Goal: Task Accomplishment & Management: Complete application form

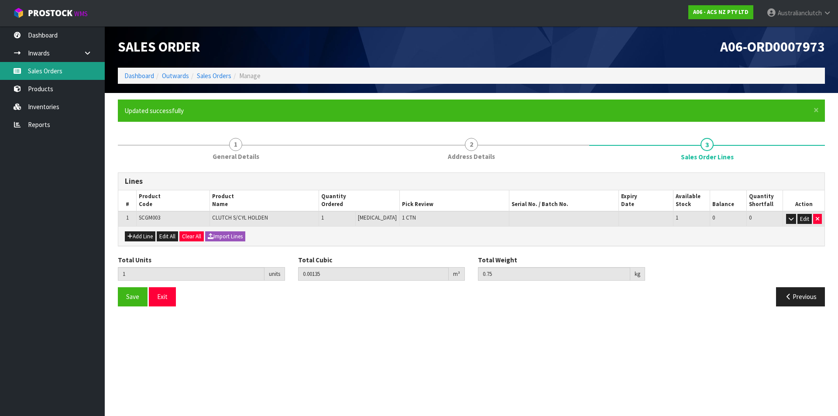
click at [48, 72] on link "Sales Orders" at bounding box center [52, 71] width 105 height 18
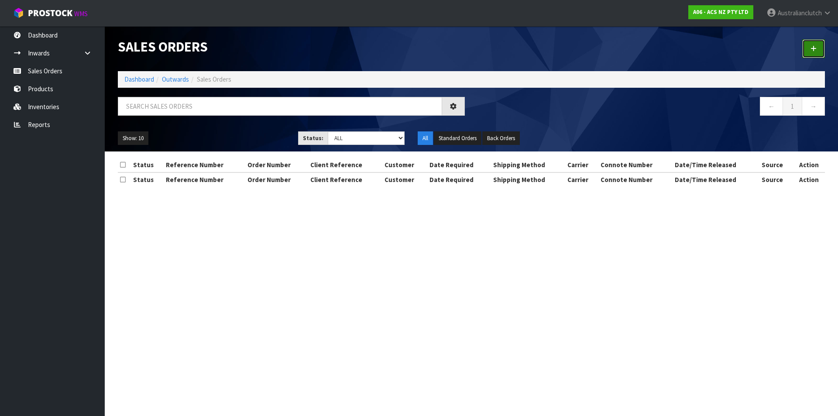
click at [814, 53] on link at bounding box center [813, 48] width 23 height 19
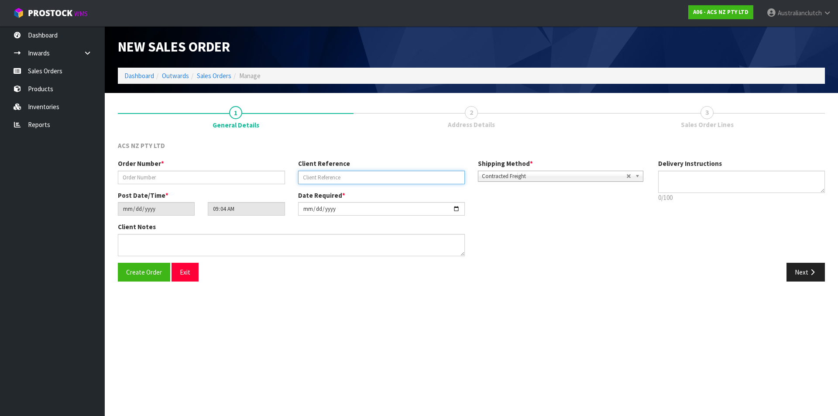
click at [388, 179] on input "text" at bounding box center [381, 178] width 167 height 14
paste input "16:947643"
type input "16:947643"
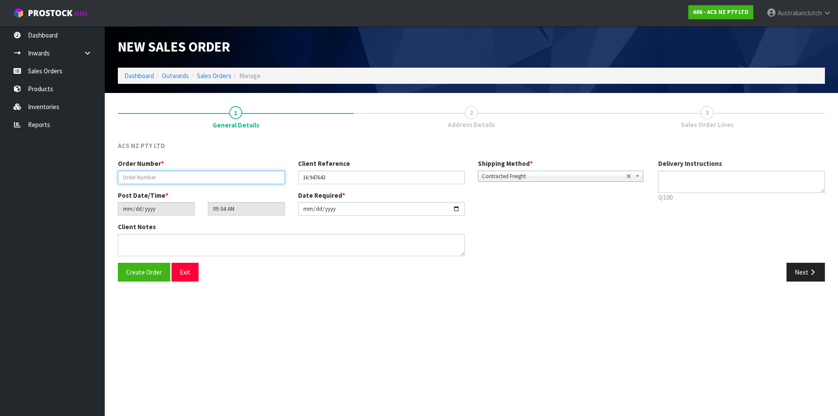
click at [168, 178] on input "text" at bounding box center [201, 178] width 167 height 14
type input "208353."
click at [552, 175] on span "Contracted Freight" at bounding box center [554, 176] width 144 height 10
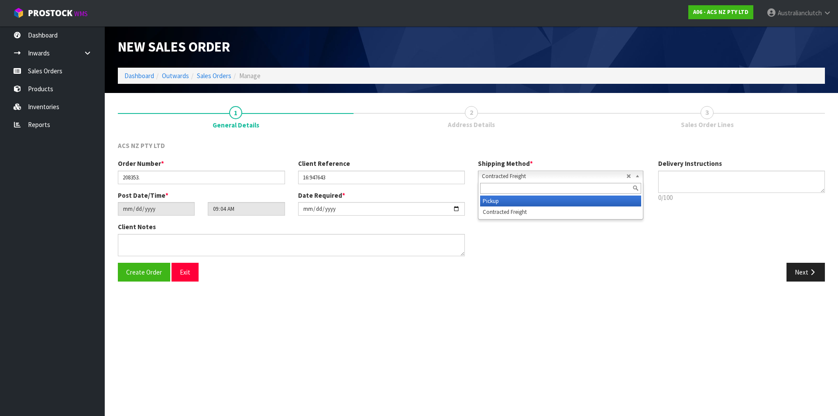
click at [494, 205] on li "Pickup" at bounding box center [560, 200] width 161 height 11
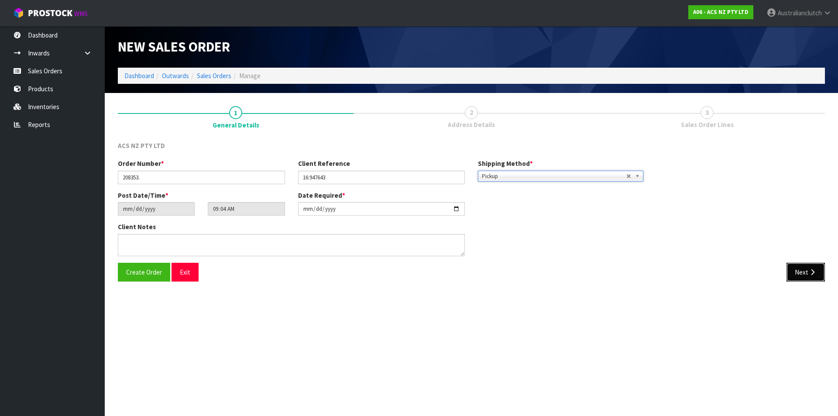
drag, startPoint x: 809, startPoint y: 271, endPoint x: 291, endPoint y: 217, distance: 520.6
click at [808, 271] on icon "button" at bounding box center [812, 272] width 8 height 7
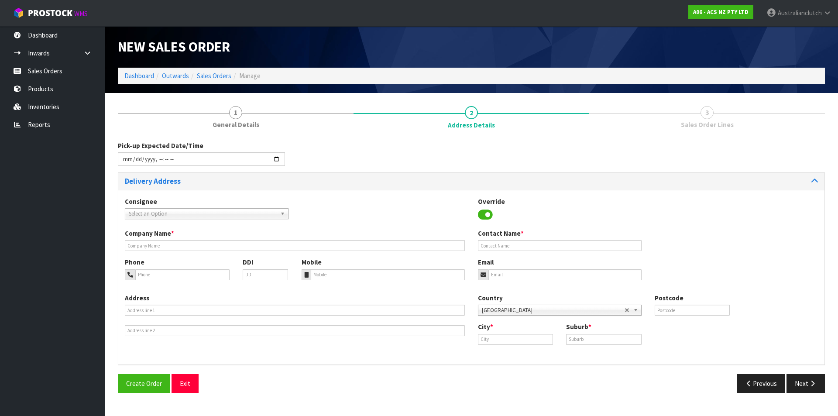
click at [174, 211] on span "Select an Option" at bounding box center [203, 214] width 148 height 10
type input "101679"
click at [179, 241] on li "101679 - BNTNZ NEW [PERSON_NAME] 16" at bounding box center [206, 238] width 159 height 11
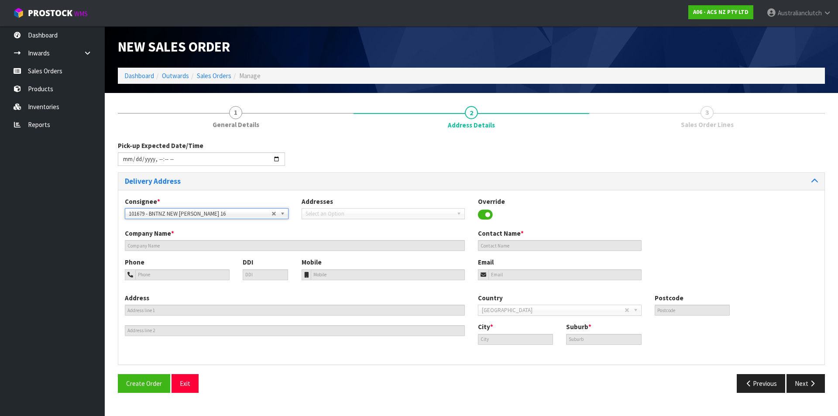
type input "BNTNZ NEW [PERSON_NAME] 16"
type input "[STREET_ADDRESS]"
type input "0640"
type input "[GEOGRAPHIC_DATA]"
type input "NEW [PERSON_NAME]"
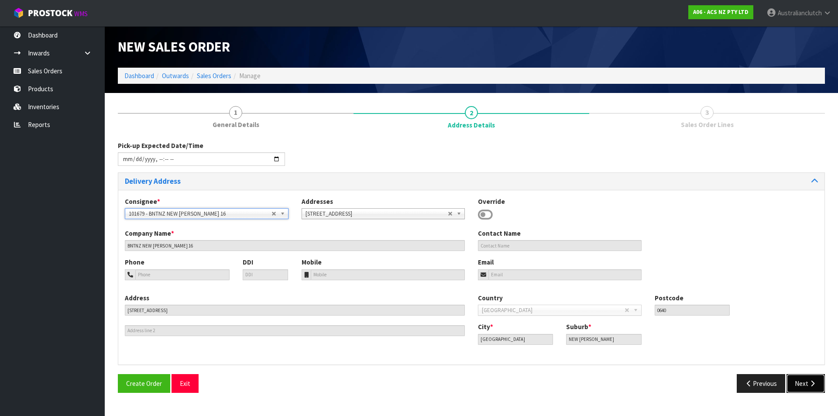
click at [811, 386] on icon "button" at bounding box center [812, 383] width 8 height 7
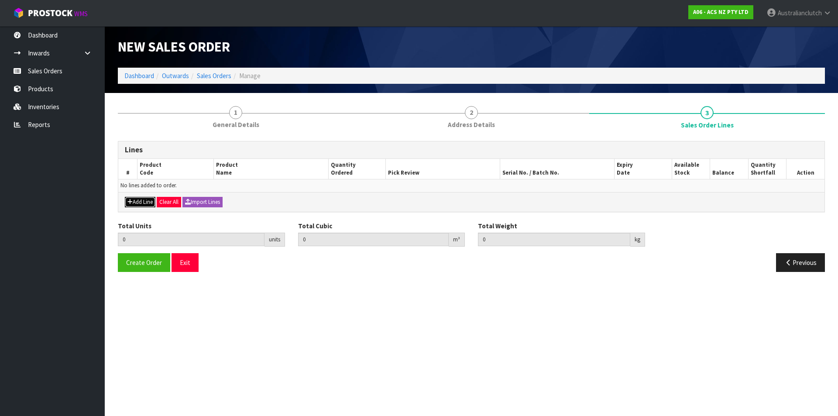
drag, startPoint x: 134, startPoint y: 200, endPoint x: 142, endPoint y: 196, distance: 9.4
click at [133, 200] on button "Add Line" at bounding box center [140, 202] width 31 height 10
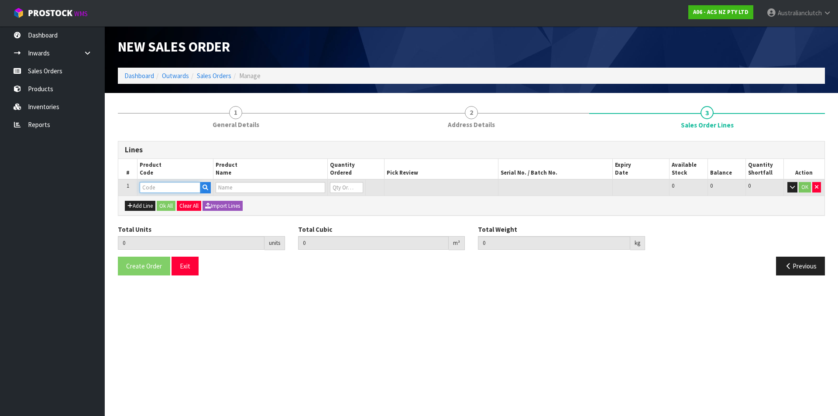
click at [170, 183] on input "text" at bounding box center [170, 187] width 61 height 11
type input "KHN20006-1A"
type input "0.000000"
type input "0.000"
type input "KIT PER HONDA BREZE 1.3/1.5L"
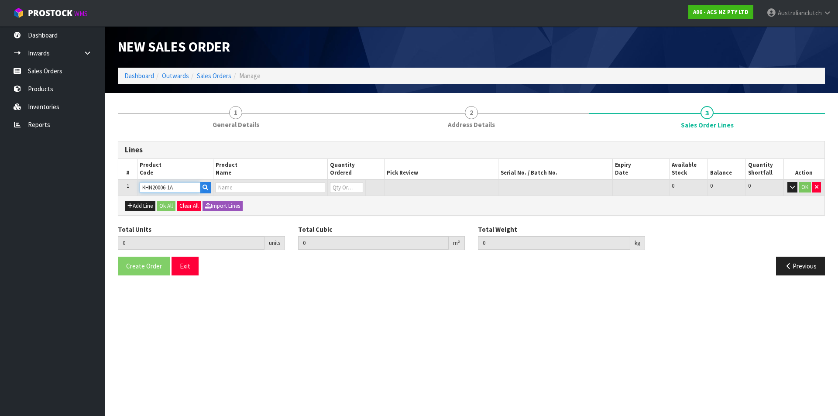
type input "0"
type input "KHN20006-1A"
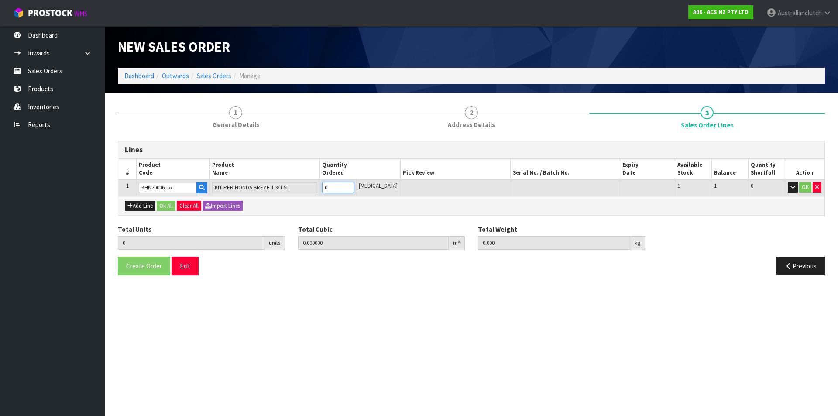
type input "1"
type input "0.011968"
type input "5"
type input "1"
click at [354, 184] on input "1" at bounding box center [338, 187] width 32 height 11
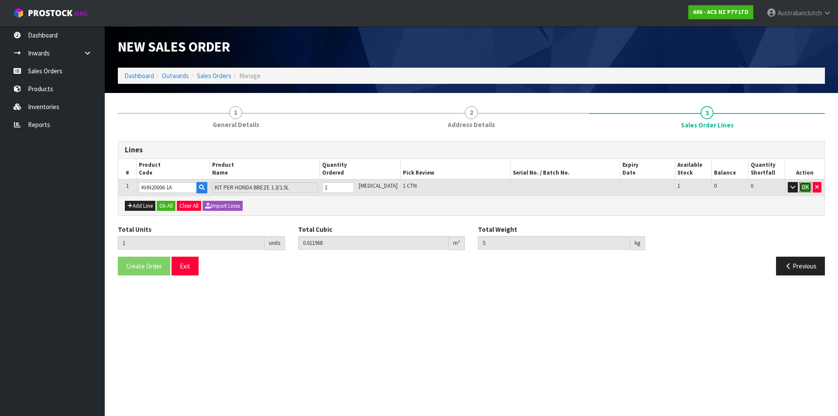
click at [808, 183] on button "OK" at bounding box center [805, 187] width 12 height 10
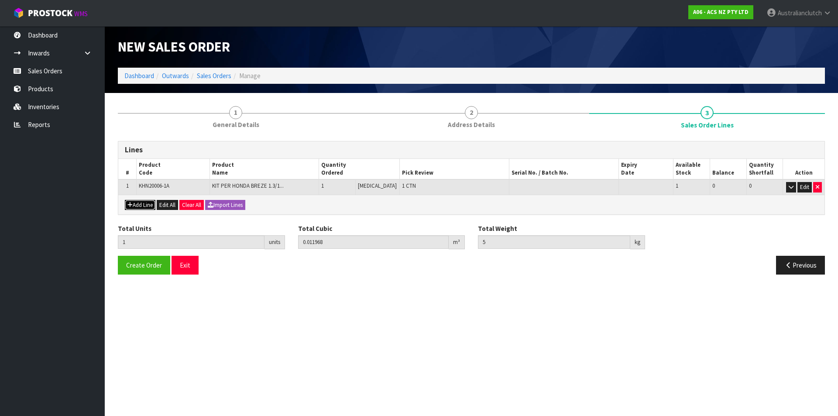
click at [144, 203] on button "Add Line" at bounding box center [140, 205] width 31 height 10
type input "0"
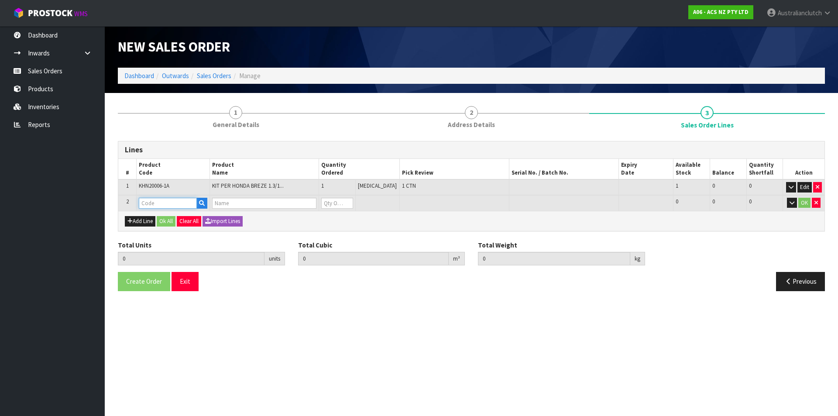
click at [149, 202] on input "text" at bounding box center [168, 203] width 58 height 11
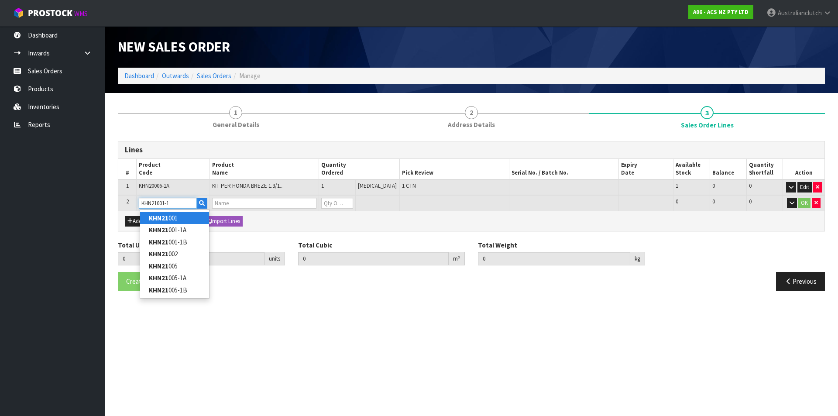
type input "KHN21001-1A"
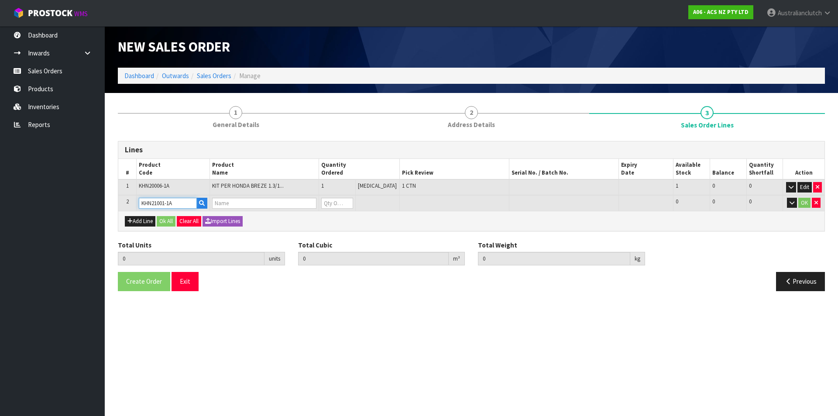
type input "1"
type input "0.011968"
type input "5"
type input "KIT PER HONDA CIVIC 1.5/1.6L"
type input "0"
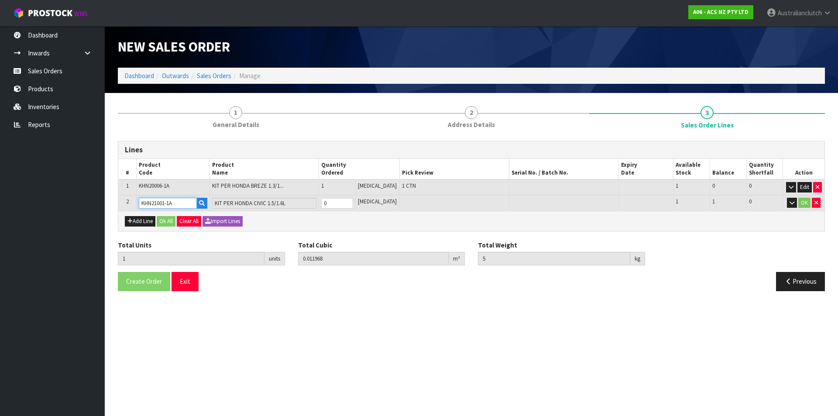
type input "KHN21001-1A"
type input "2"
type input "0.026398"
type input "11.73"
type input "1"
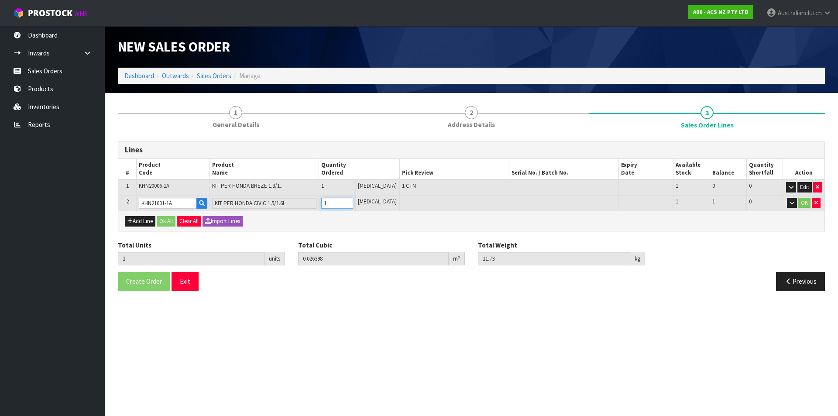
click at [353, 201] on input "1" at bounding box center [337, 203] width 32 height 11
drag, startPoint x: 799, startPoint y: 205, endPoint x: 533, endPoint y: 215, distance: 266.7
click at [799, 205] on button "OK" at bounding box center [804, 203] width 12 height 10
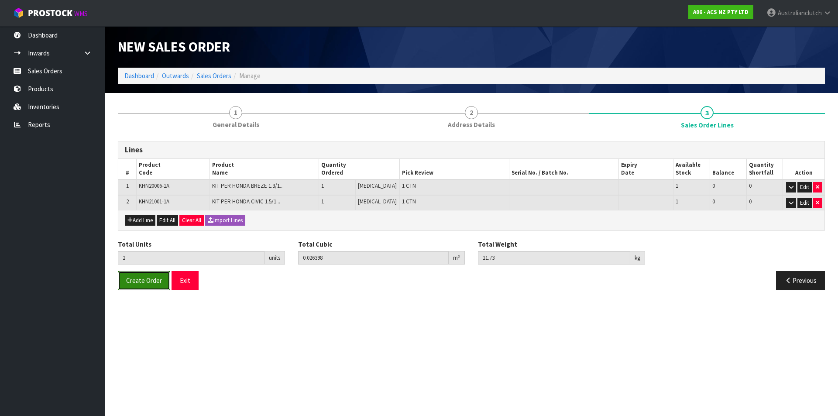
drag, startPoint x: 145, startPoint y: 284, endPoint x: 332, endPoint y: 235, distance: 193.4
click at [145, 283] on span "Create Order" at bounding box center [144, 280] width 36 height 8
